Goal: Navigation & Orientation: Find specific page/section

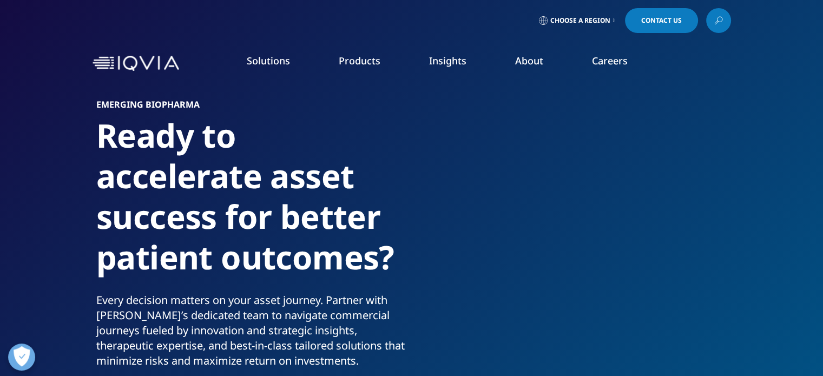
click at [604, 60] on link "Careers" at bounding box center [610, 60] width 36 height 13
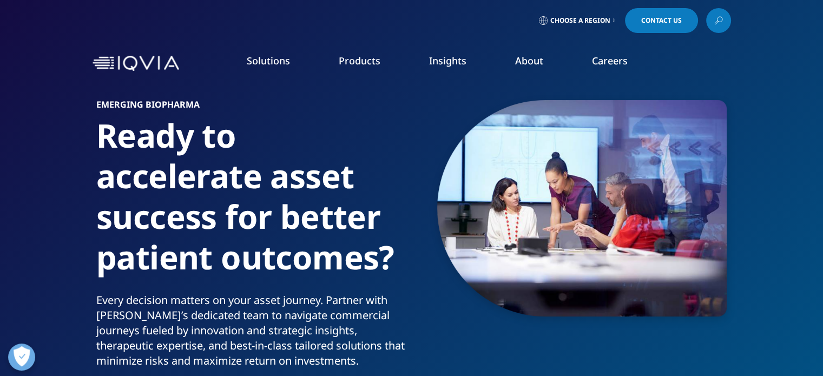
click at [262, 135] on link "Clinical Research" at bounding box center [310, 136] width 185 height 12
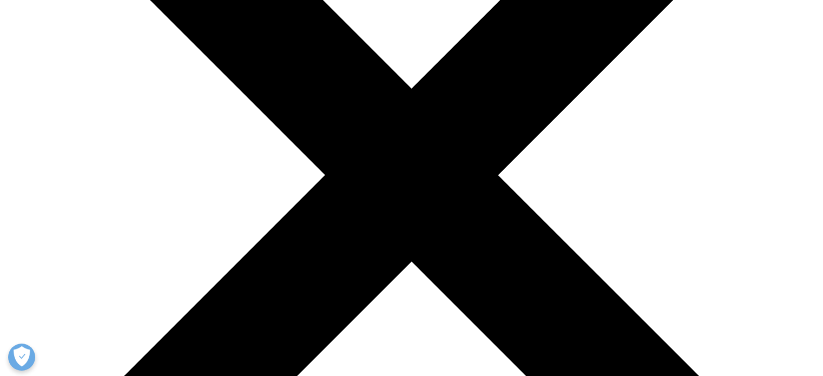
scroll to position [249, 0]
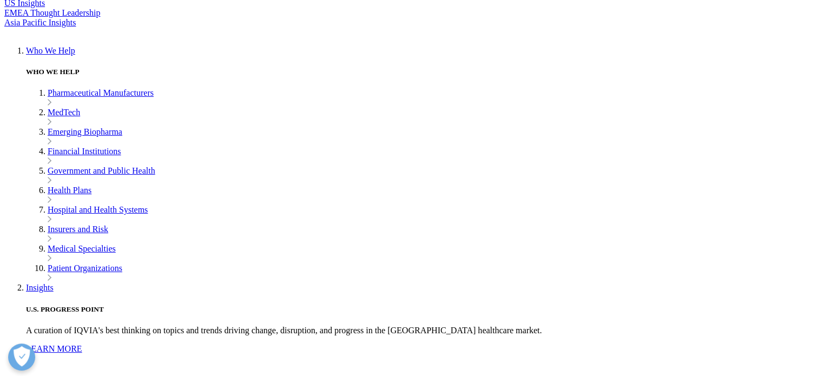
drag, startPoint x: 252, startPoint y: 71, endPoint x: 193, endPoint y: 83, distance: 60.7
drag, startPoint x: 193, startPoint y: 83, endPoint x: 550, endPoint y: 192, distance: 373.0
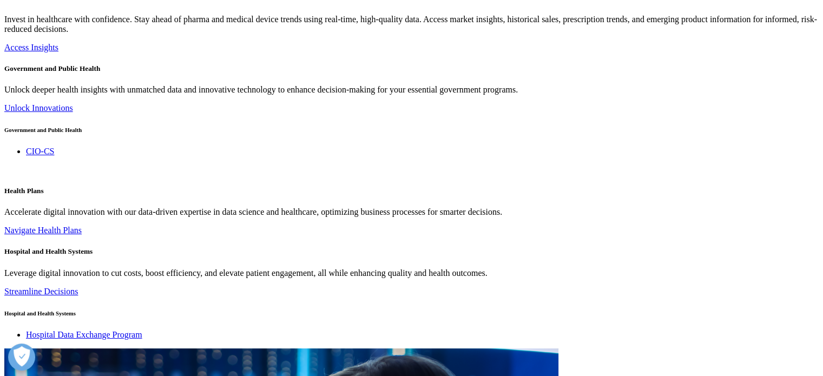
scroll to position [2499, 0]
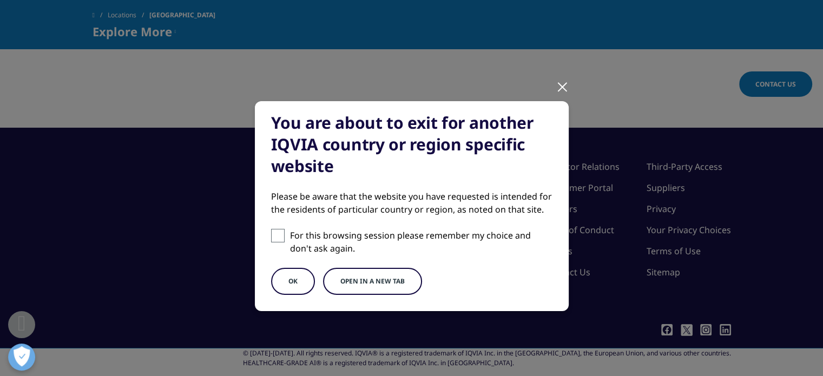
click at [303, 280] on button "OK" at bounding box center [293, 281] width 44 height 27
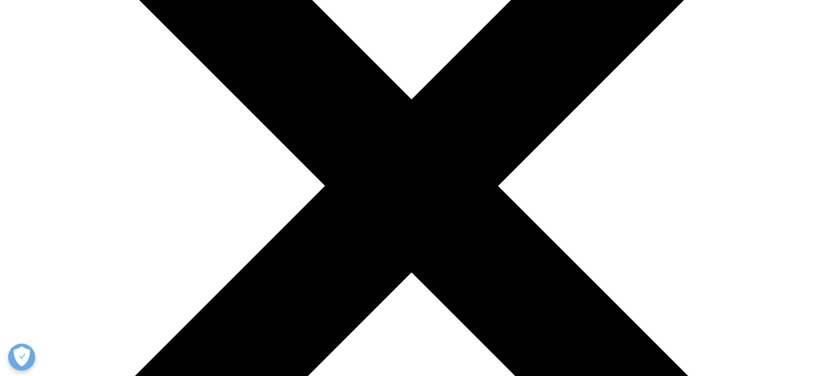
scroll to position [238, 0]
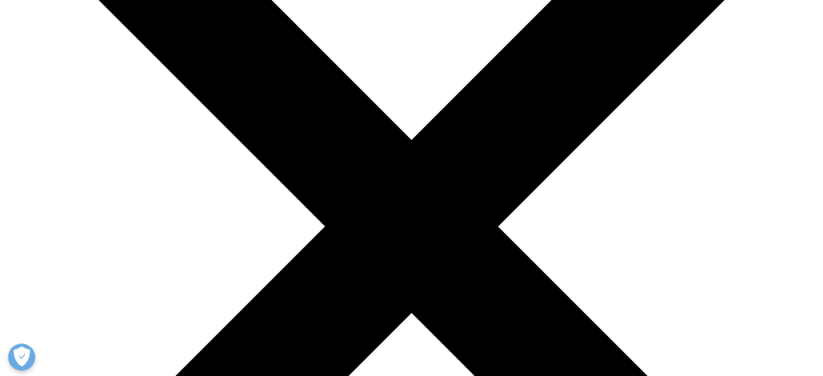
scroll to position [195, 0]
